Goal: Task Accomplishment & Management: Use online tool/utility

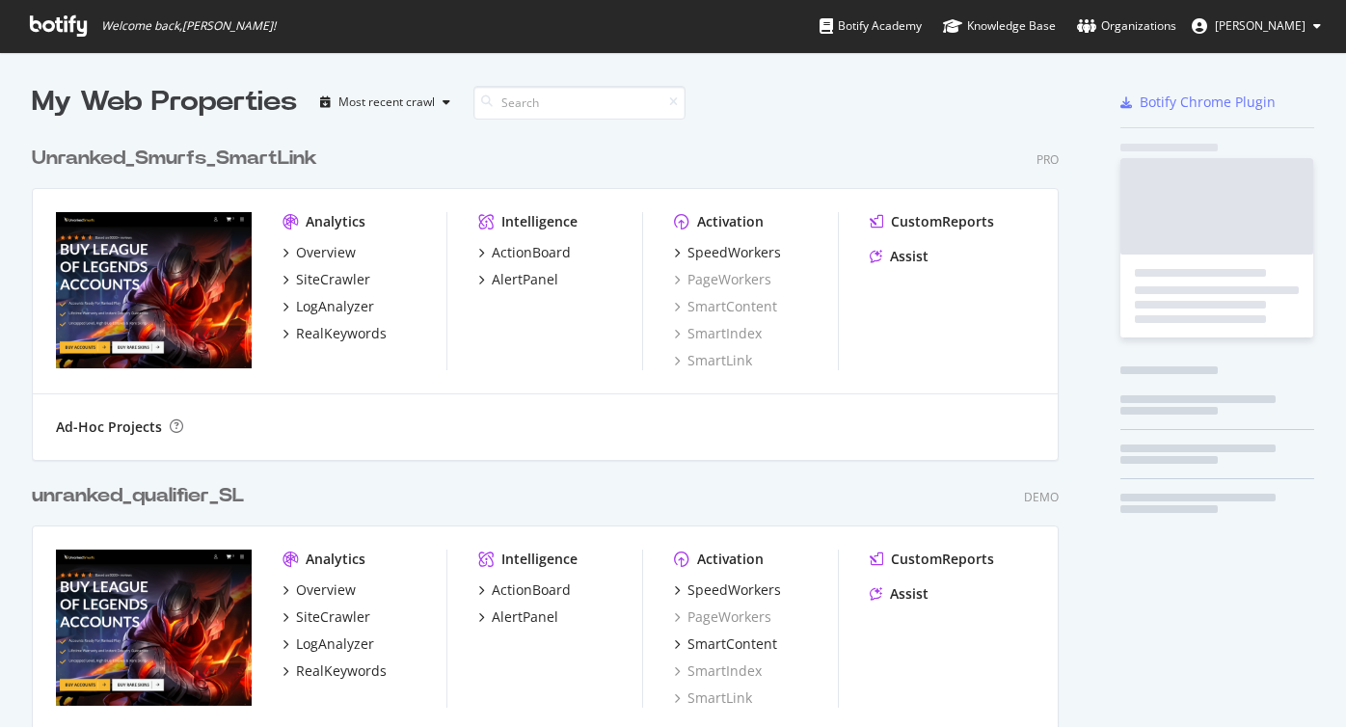
scroll to position [727, 1346]
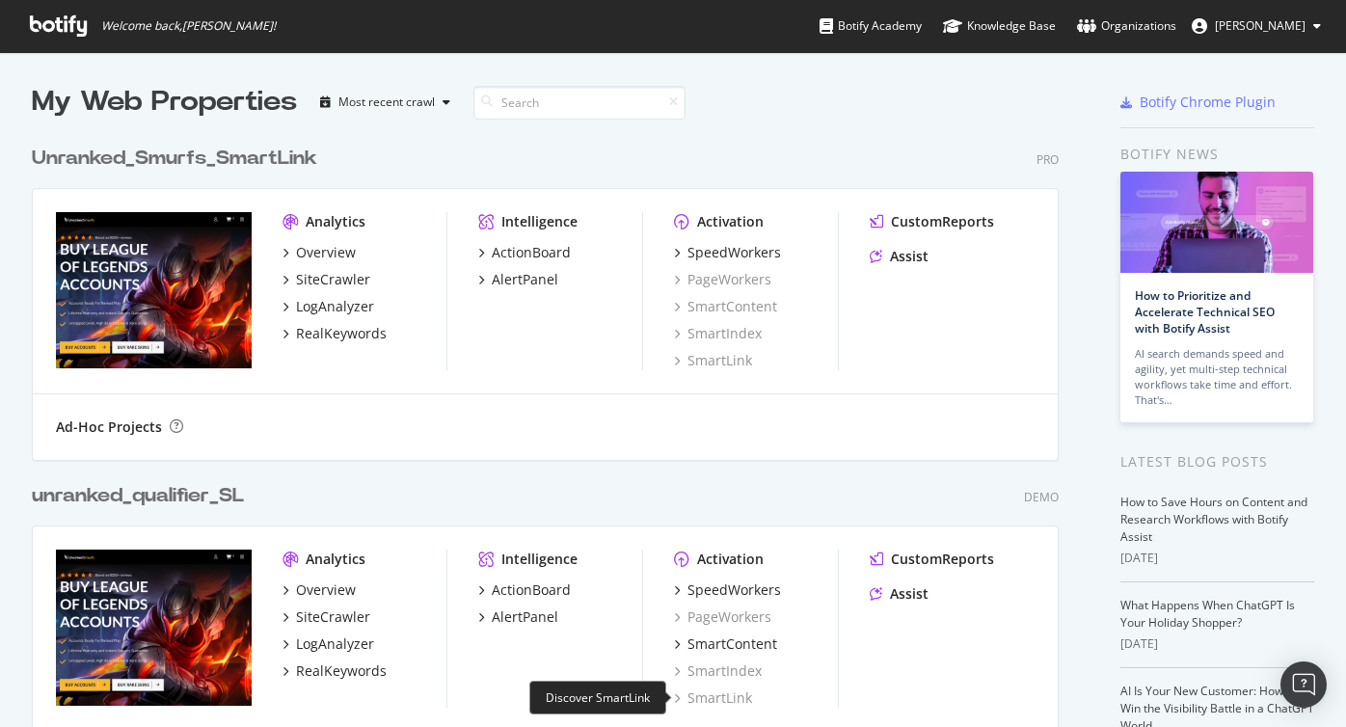
click at [730, 698] on div "SmartLink" at bounding box center [713, 697] width 78 height 19
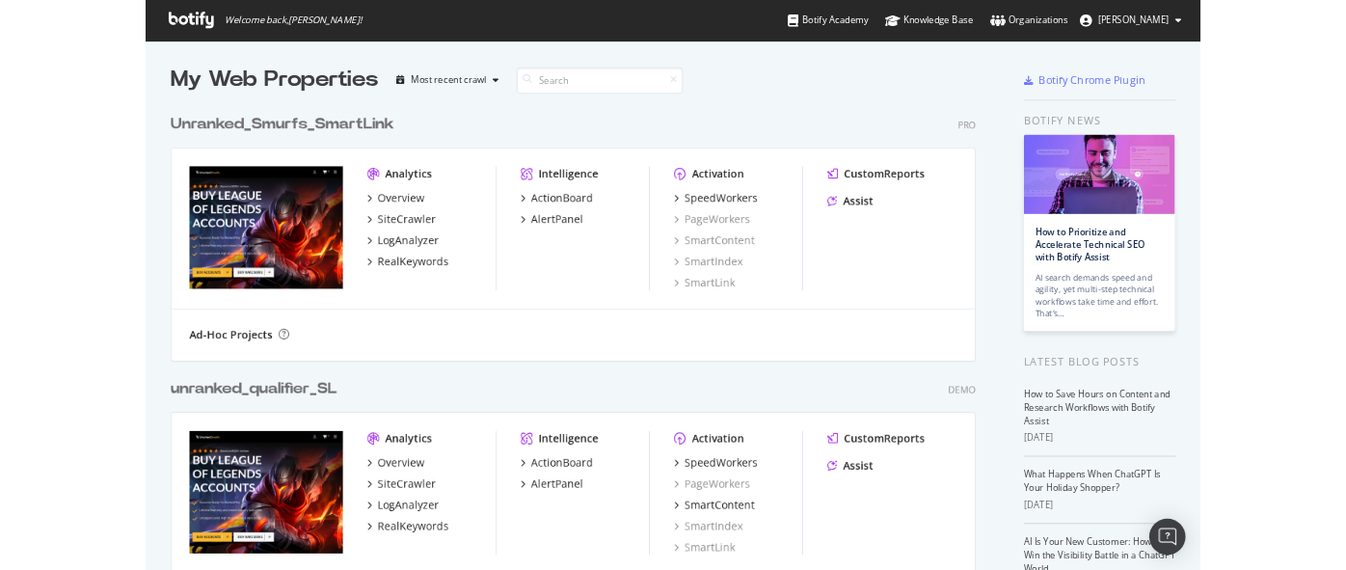
scroll to position [68, 0]
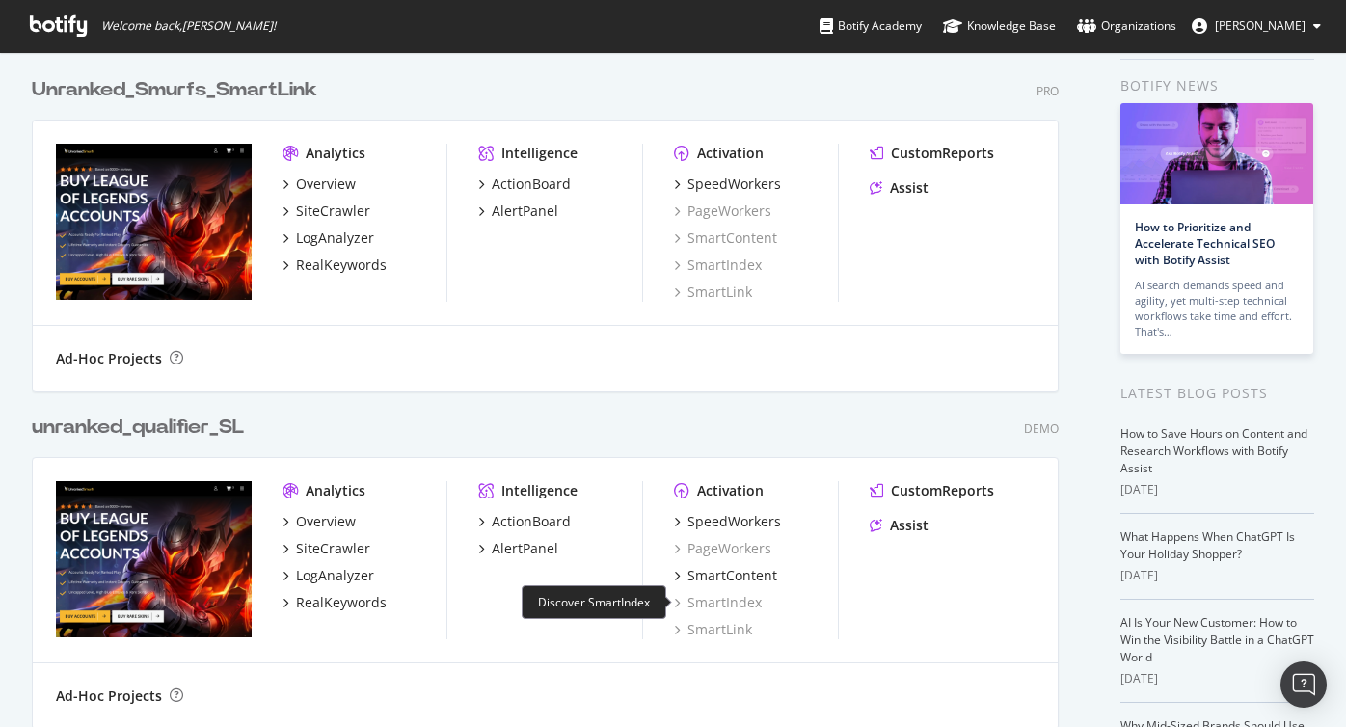
click at [716, 598] on div "SmartIndex" at bounding box center [718, 602] width 88 height 19
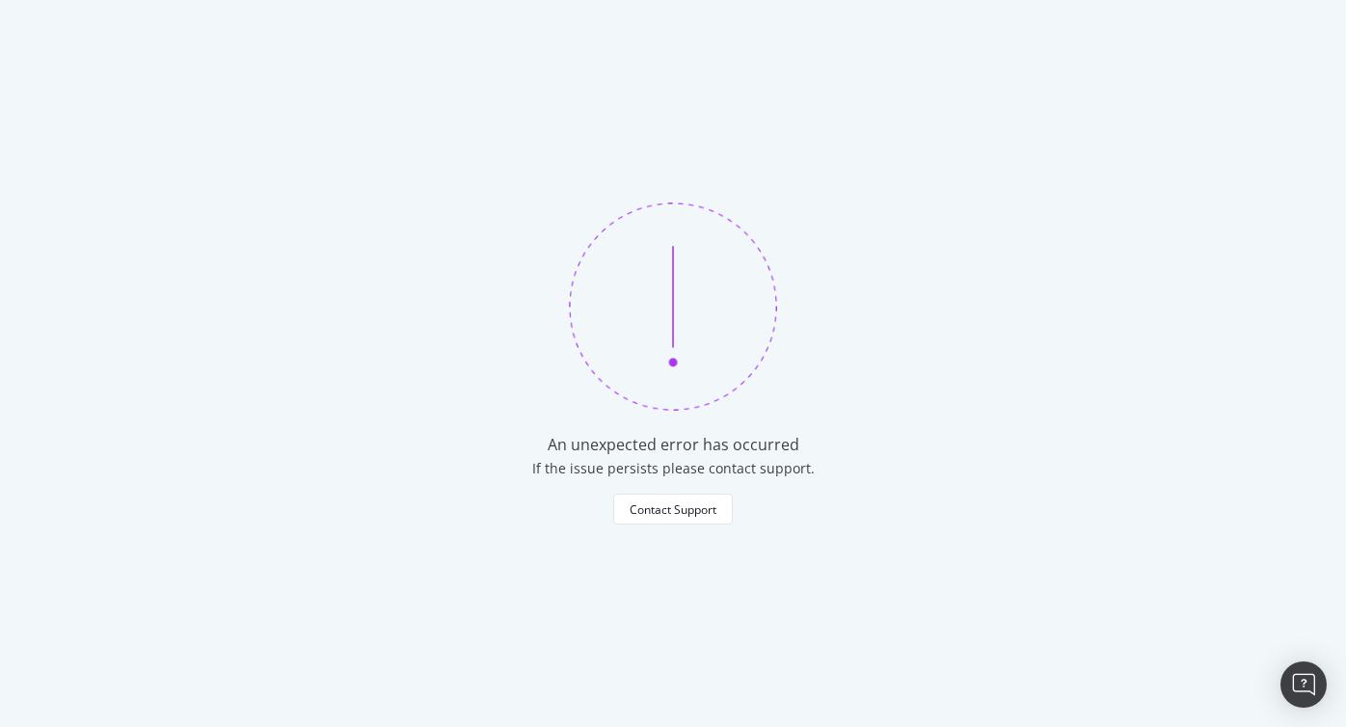
click at [716, 598] on div "An unexpected error has occurred If the issue persists please contact support. …" at bounding box center [673, 363] width 1346 height 727
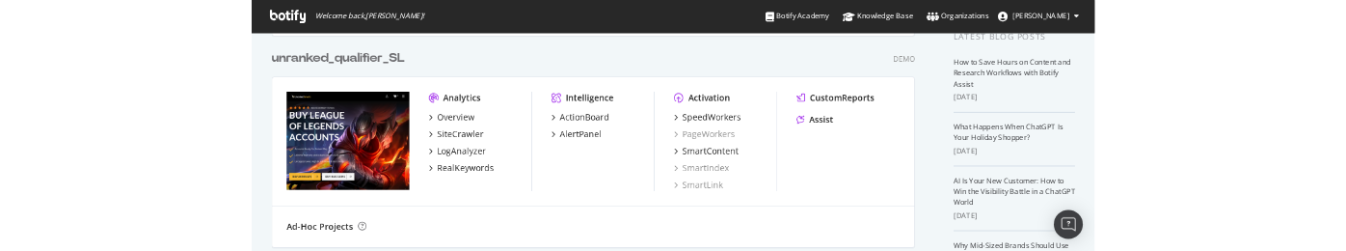
scroll to position [401, 0]
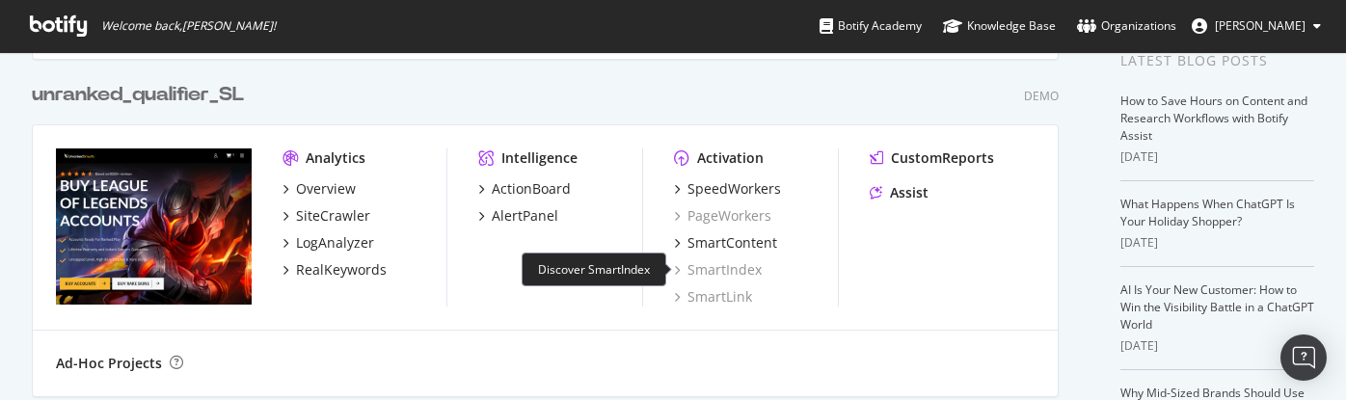
click at [701, 267] on div "SmartIndex" at bounding box center [718, 269] width 88 height 19
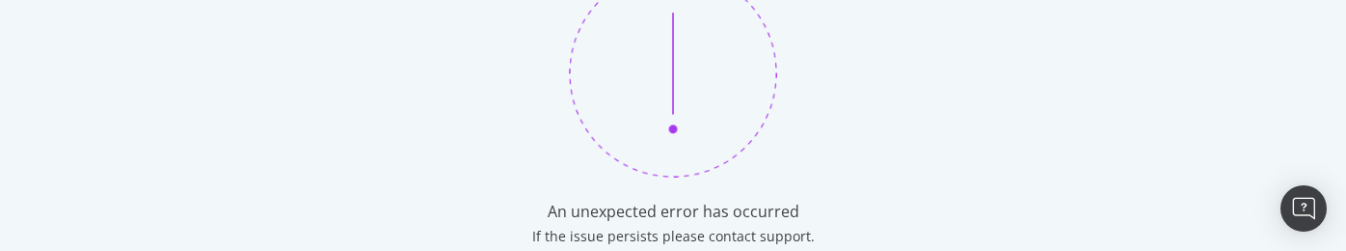
click at [935, 133] on div "An unexpected error has occurred If the issue persists please contact support. …" at bounding box center [673, 125] width 1346 height 251
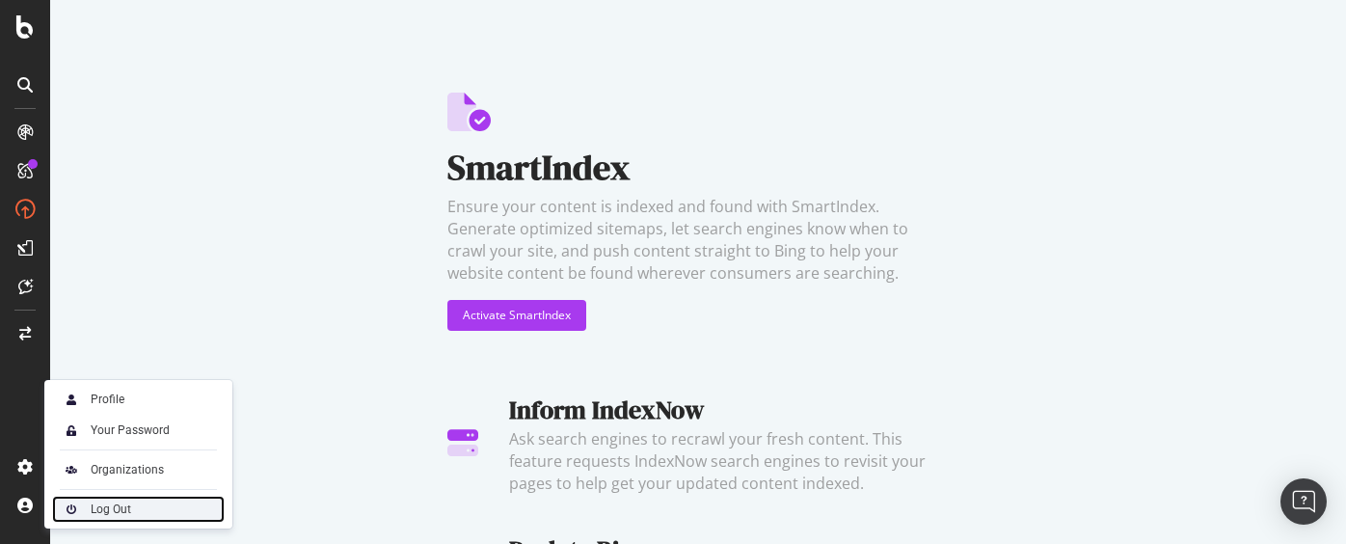
click at [113, 333] on div "Log Out" at bounding box center [111, 508] width 40 height 15
